Goal: Find specific fact: Find specific fact

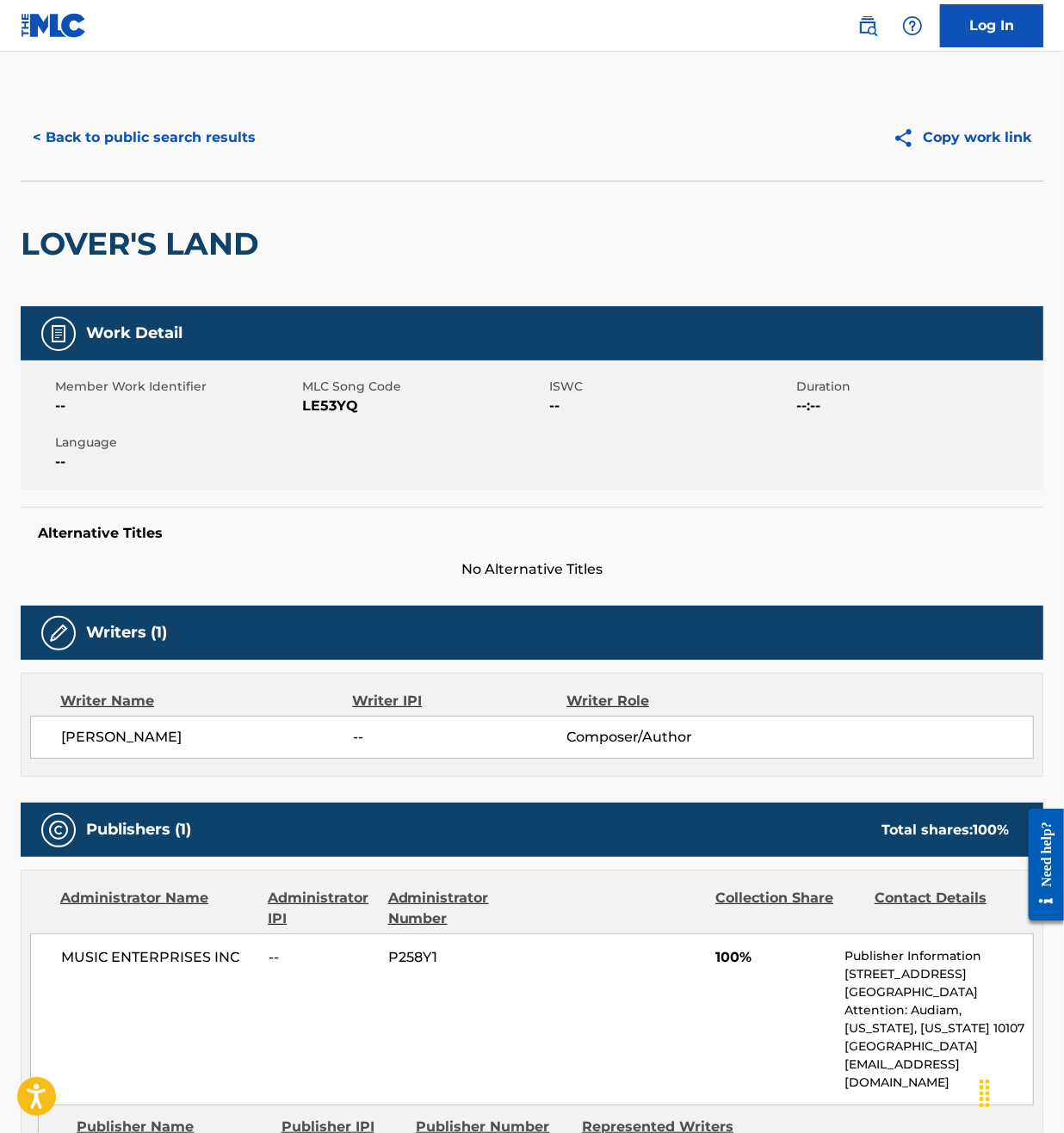
click at [179, 125] on button "< Back to public search results" at bounding box center [144, 137] width 247 height 43
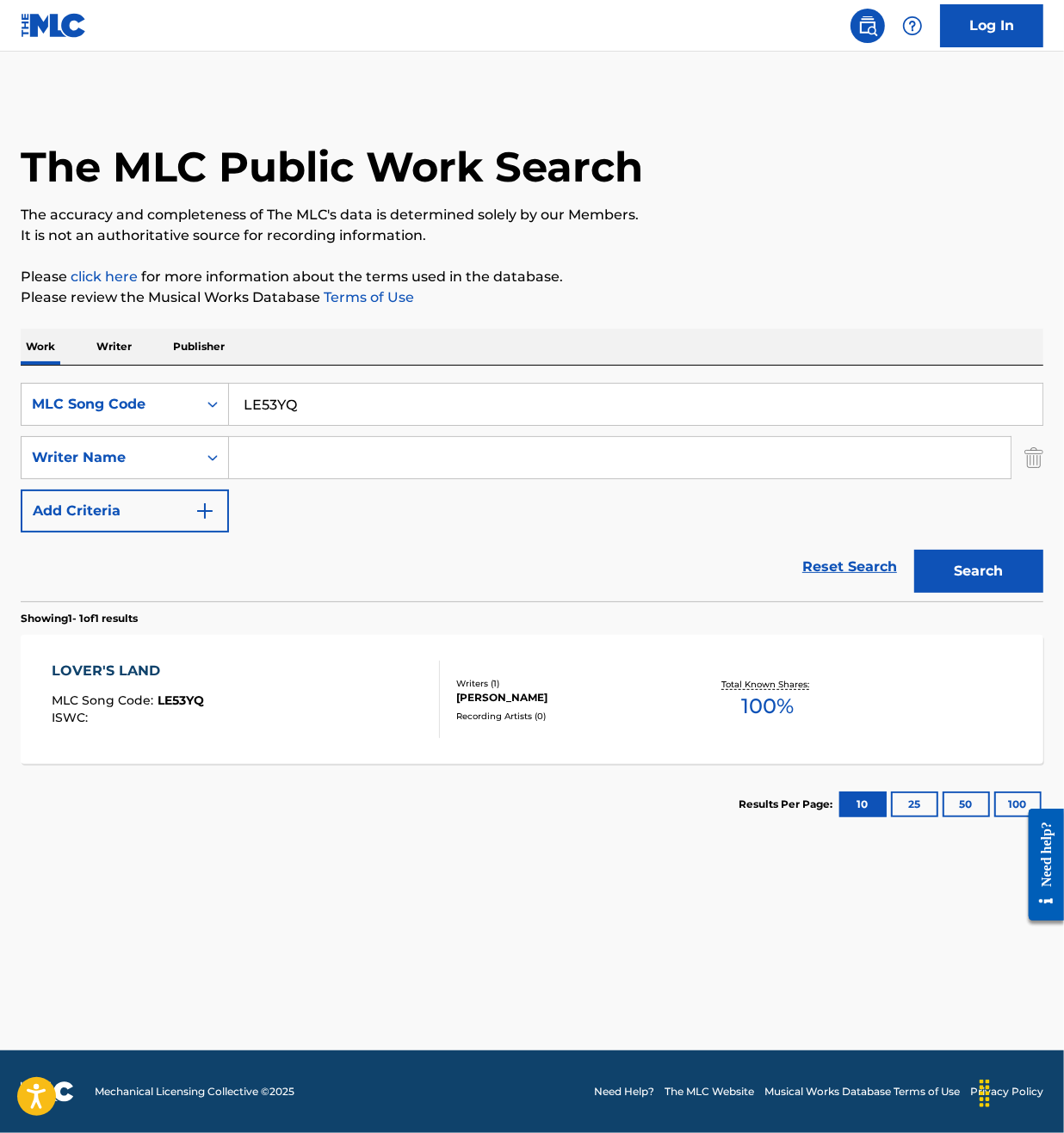
click at [355, 398] on input "LE53YQ" at bounding box center [635, 404] width 814 height 41
paste input "92292"
type input "L92292"
click at [979, 561] on button "Search" at bounding box center [978, 572] width 129 height 43
click at [323, 737] on div "LOVING YOU MLC Song Code : L92292 ISWC :" at bounding box center [246, 700] width 389 height 78
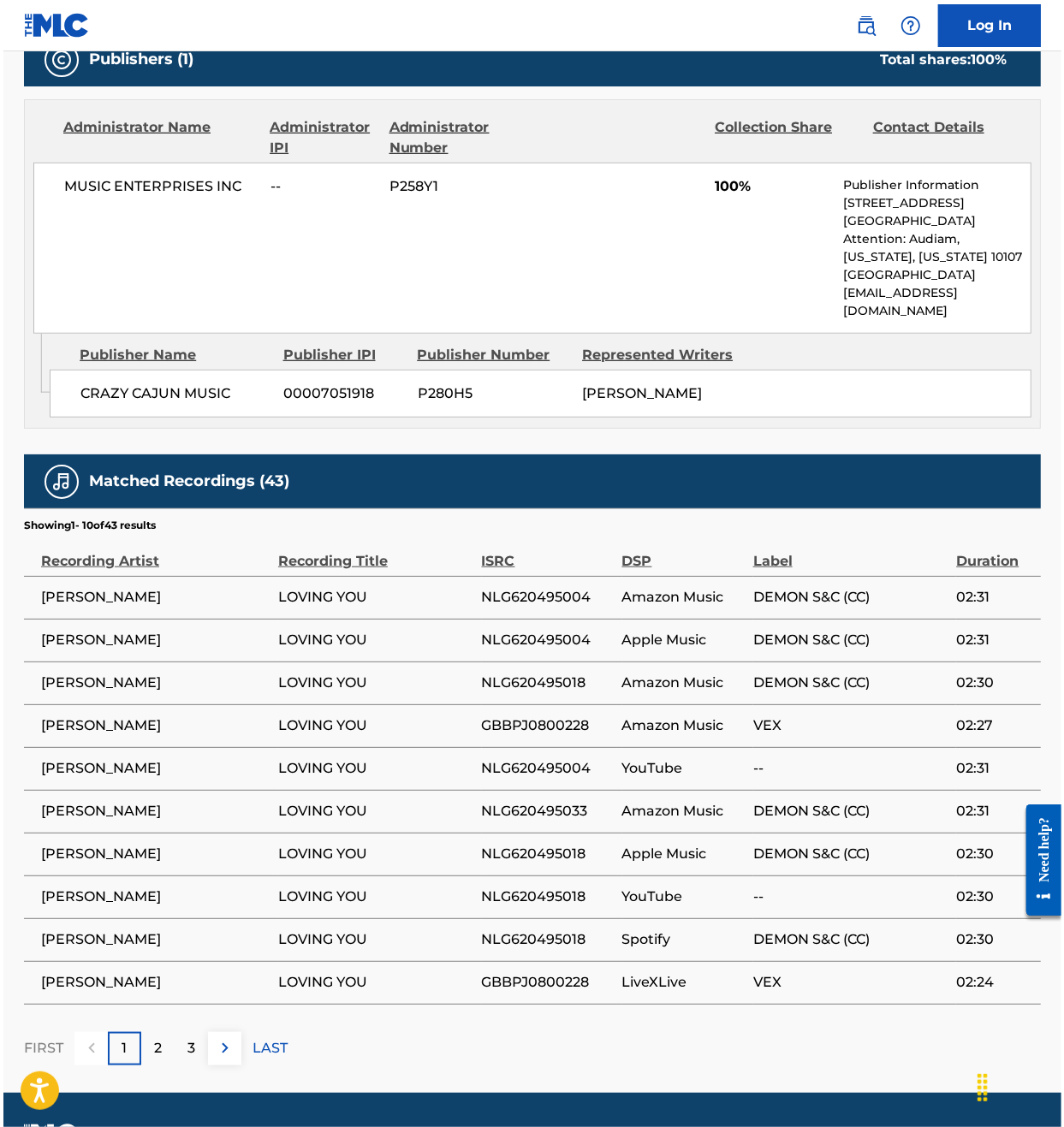
scroll to position [779, 0]
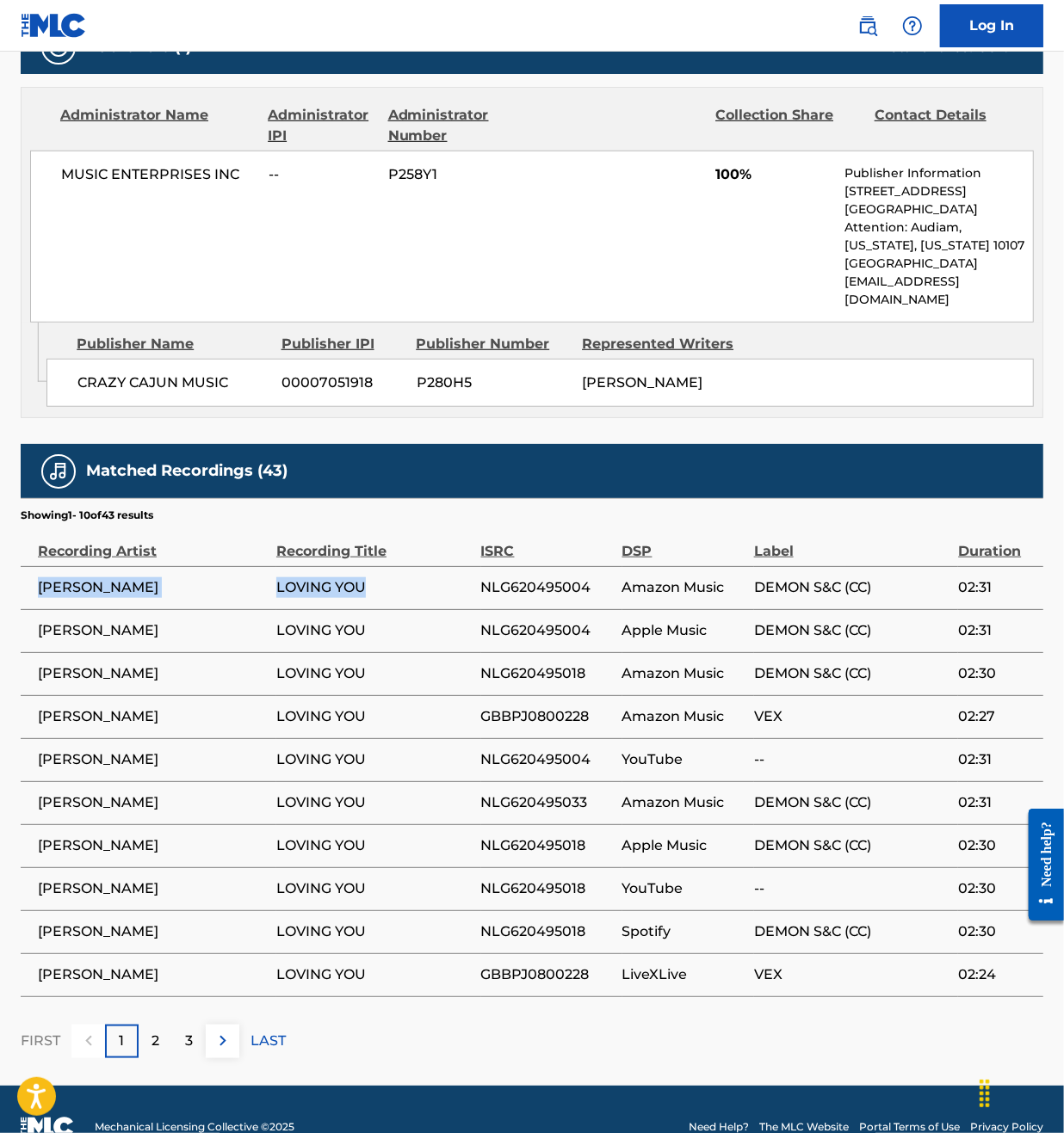
drag, startPoint x: 367, startPoint y: 557, endPoint x: 30, endPoint y: 560, distance: 337.0
click at [30, 566] on tr "[PERSON_NAME] LOVING YOU NLG620495004 Amazon Music DEMON S&C (CC) 02:31" at bounding box center [532, 588] width 1023 height 43
copy tr "[PERSON_NAME] LOVING YOU"
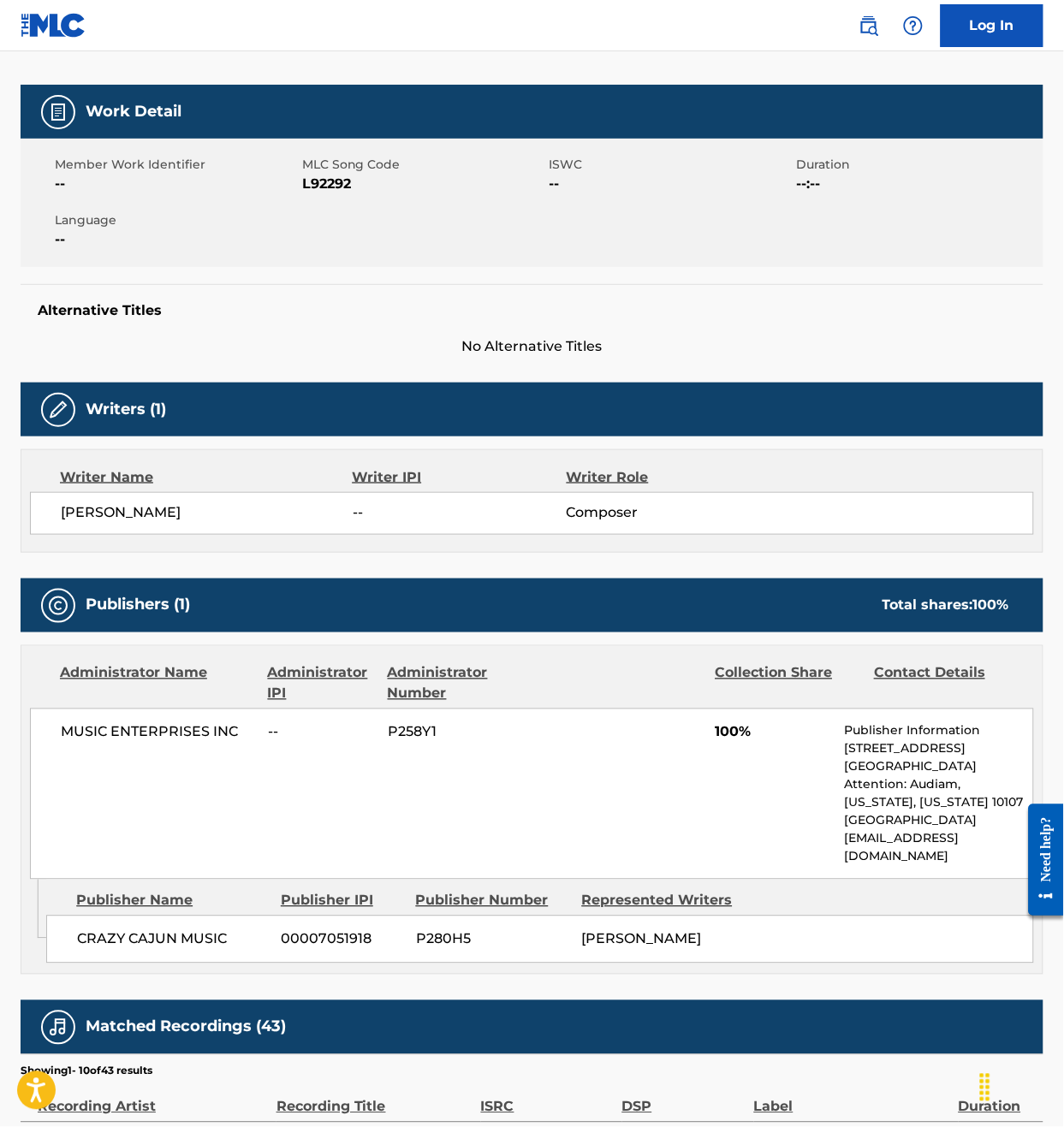
scroll to position [30, 0]
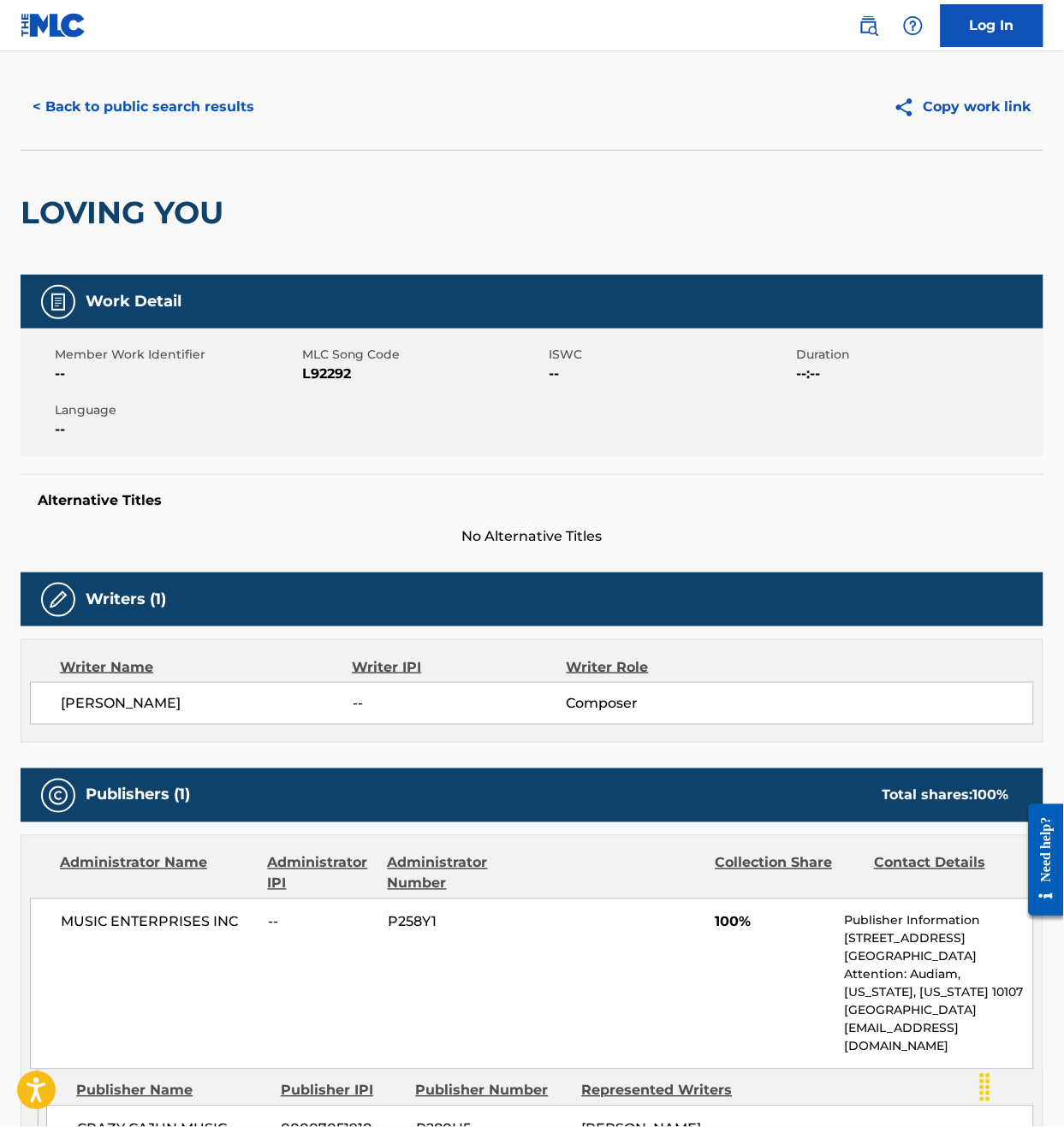
click at [160, 109] on button "< Back to public search results" at bounding box center [143, 107] width 245 height 43
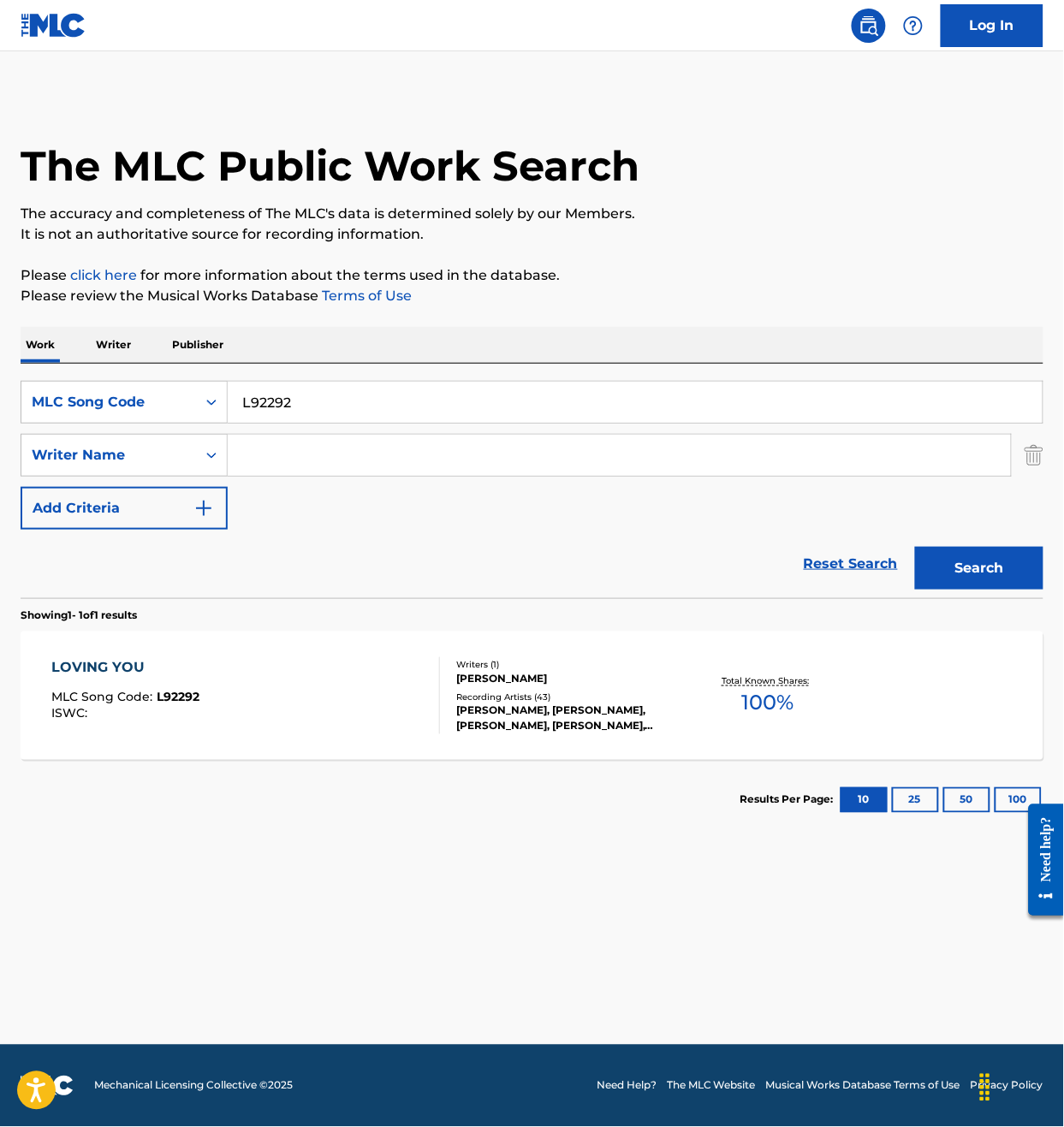
click at [315, 407] on input "L92292" at bounding box center [635, 402] width 815 height 41
paste input "T9040857361"
type input "T9040857361"
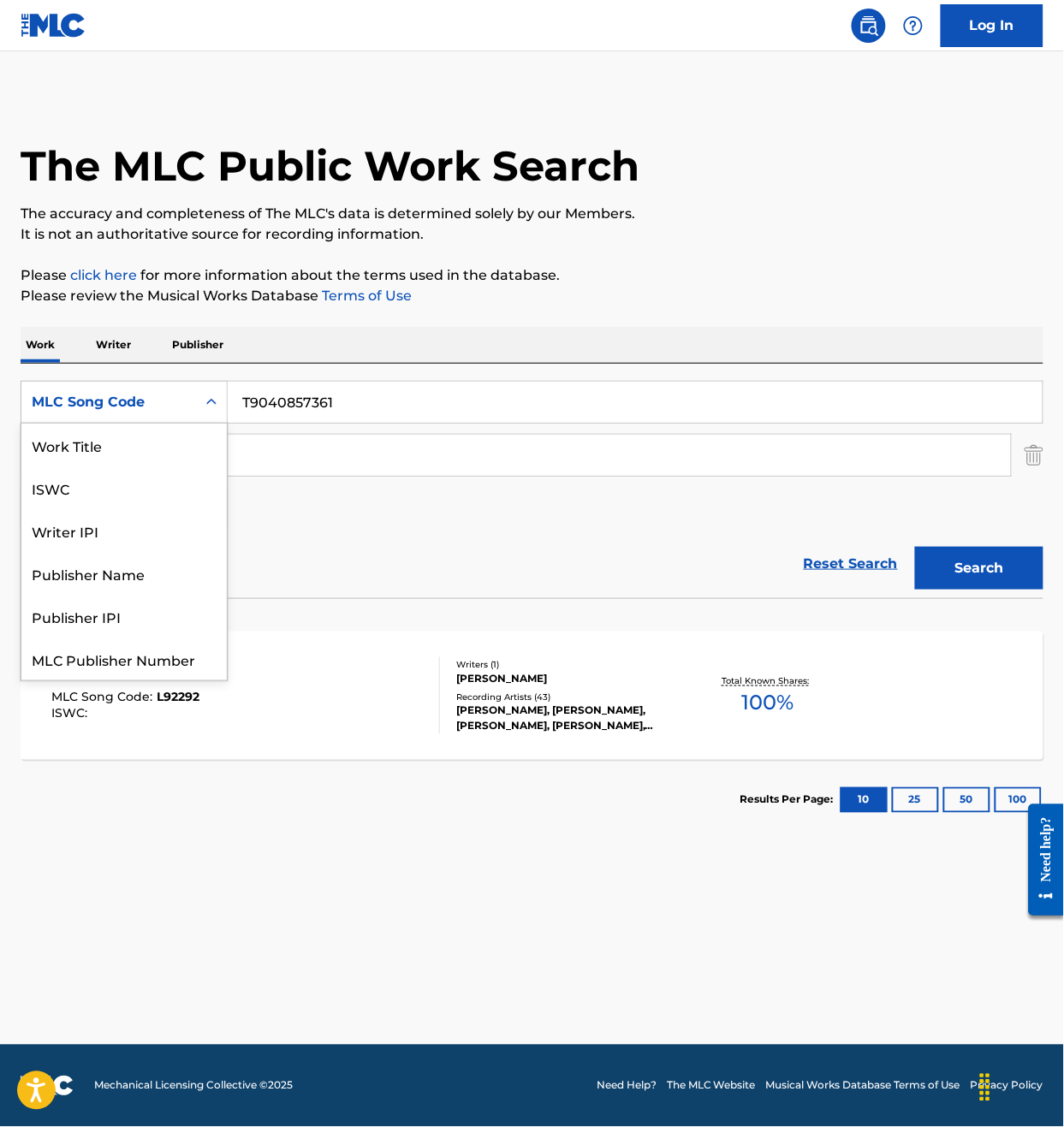
click at [192, 389] on div "MLC Song Code" at bounding box center [109, 402] width 175 height 33
click at [103, 497] on div "ISWC" at bounding box center [124, 488] width 205 height 43
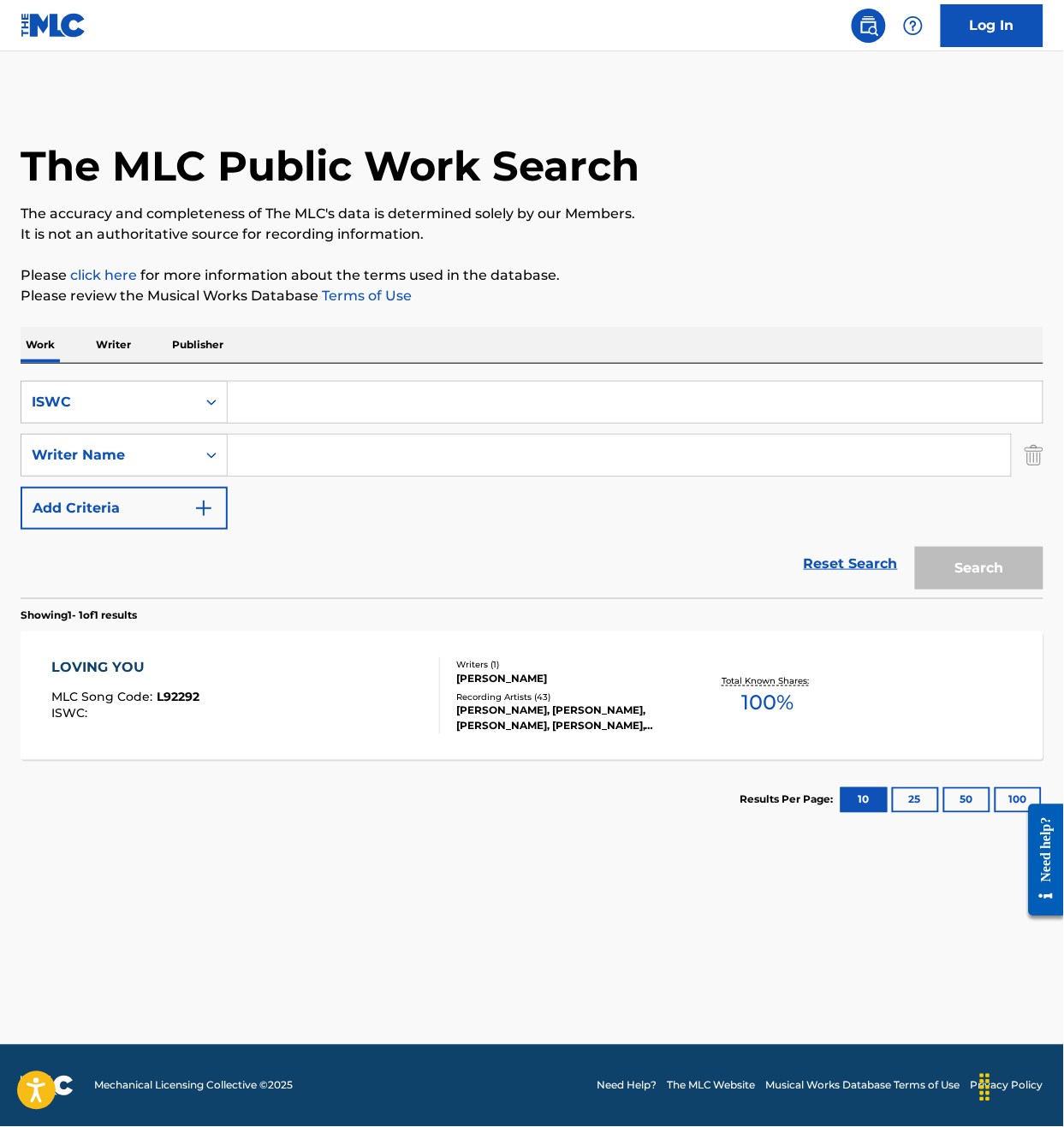
click at [951, 560] on div "Search" at bounding box center [975, 564] width 137 height 69
click at [285, 387] on input "Search Form" at bounding box center [635, 402] width 815 height 41
paste input "T9040857361"
type input "T9040857361"
click at [982, 565] on button "Search" at bounding box center [979, 569] width 128 height 43
